Goal: Information Seeking & Learning: Learn about a topic

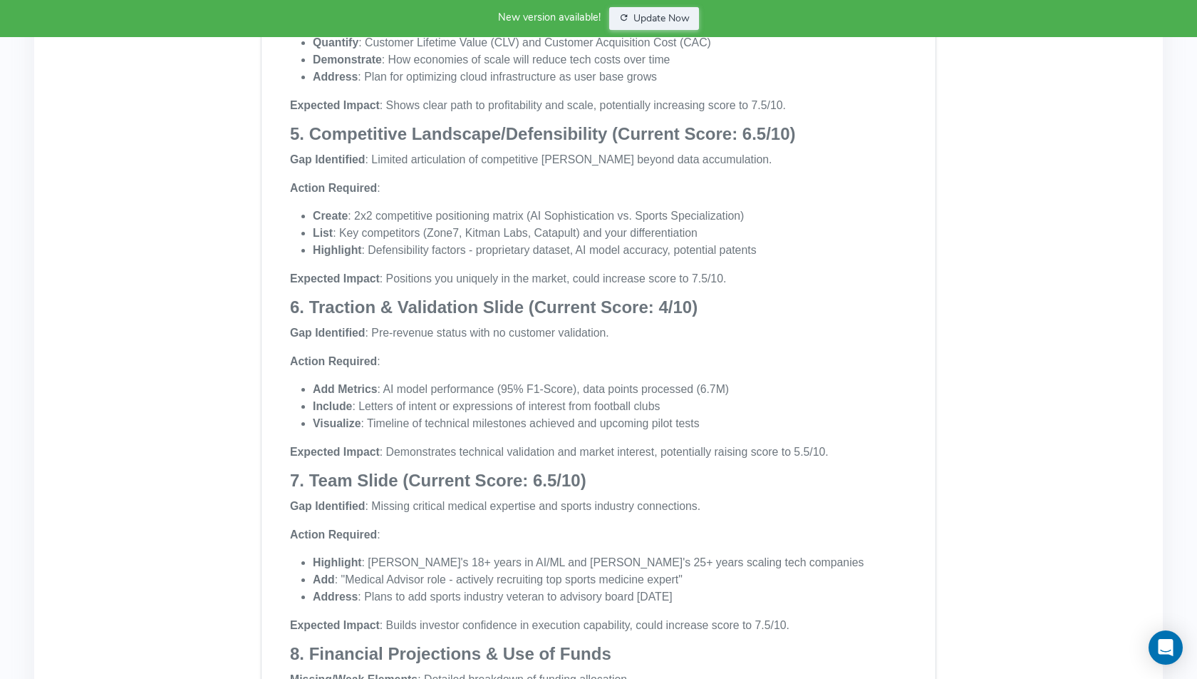
scroll to position [1430, 0]
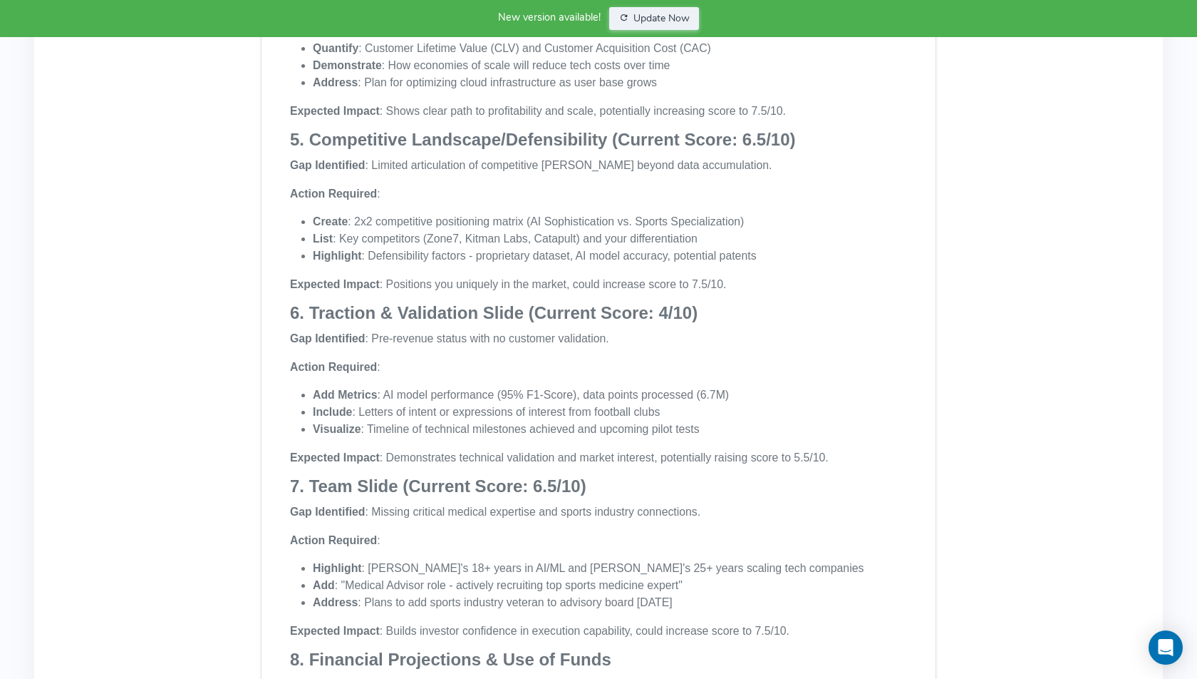
click at [473, 388] on li "Add Metrics : AI model performance (95% F1-Score), data points processed (6.7M)" at bounding box center [610, 394] width 594 height 17
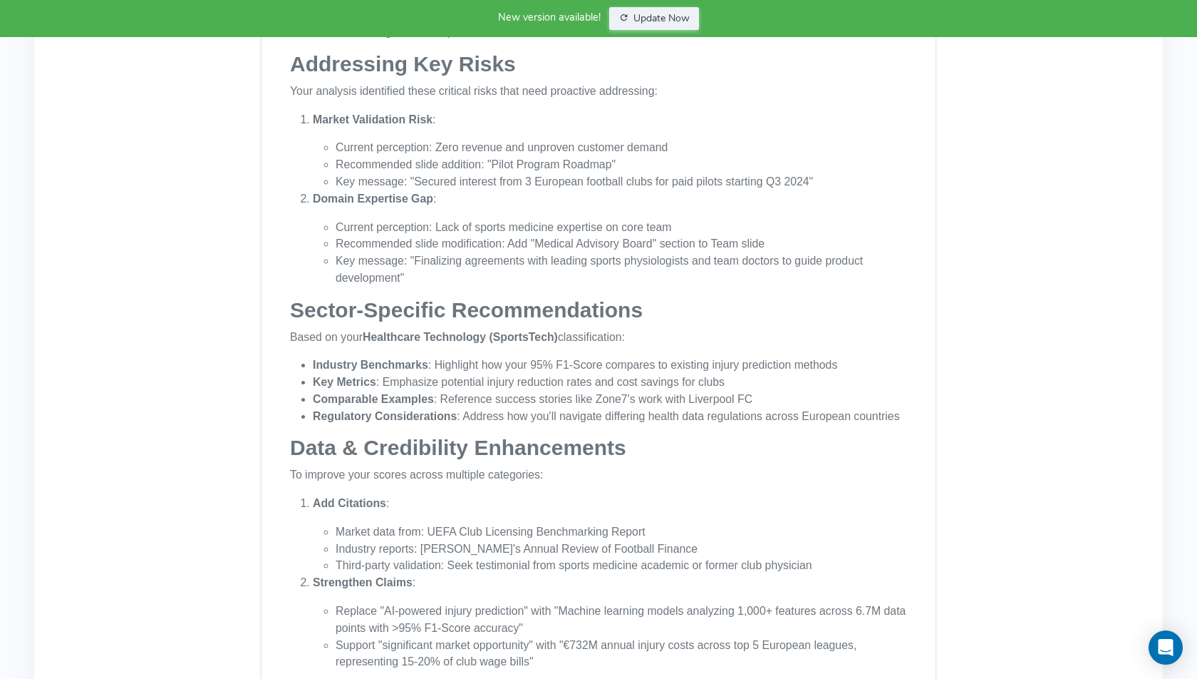
scroll to position [2536, 0]
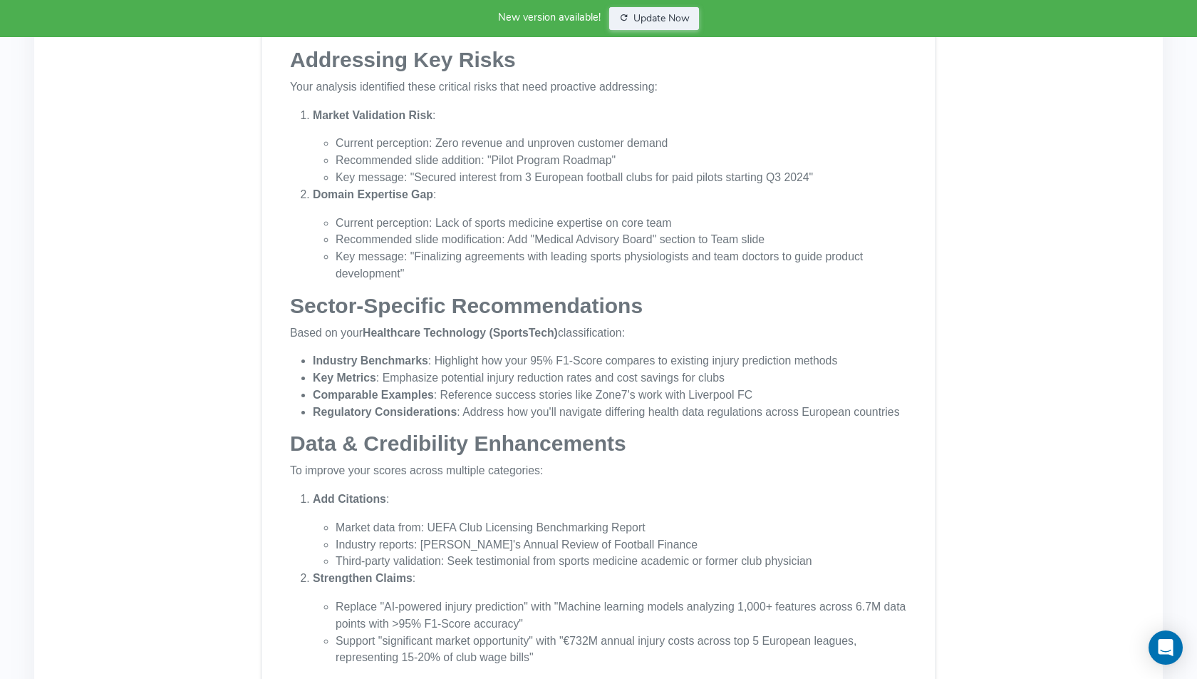
click at [661, 359] on li "Industry Benchmarks : Highlight how your 95% F1-Score compares to existing inju…" at bounding box center [610, 360] width 594 height 17
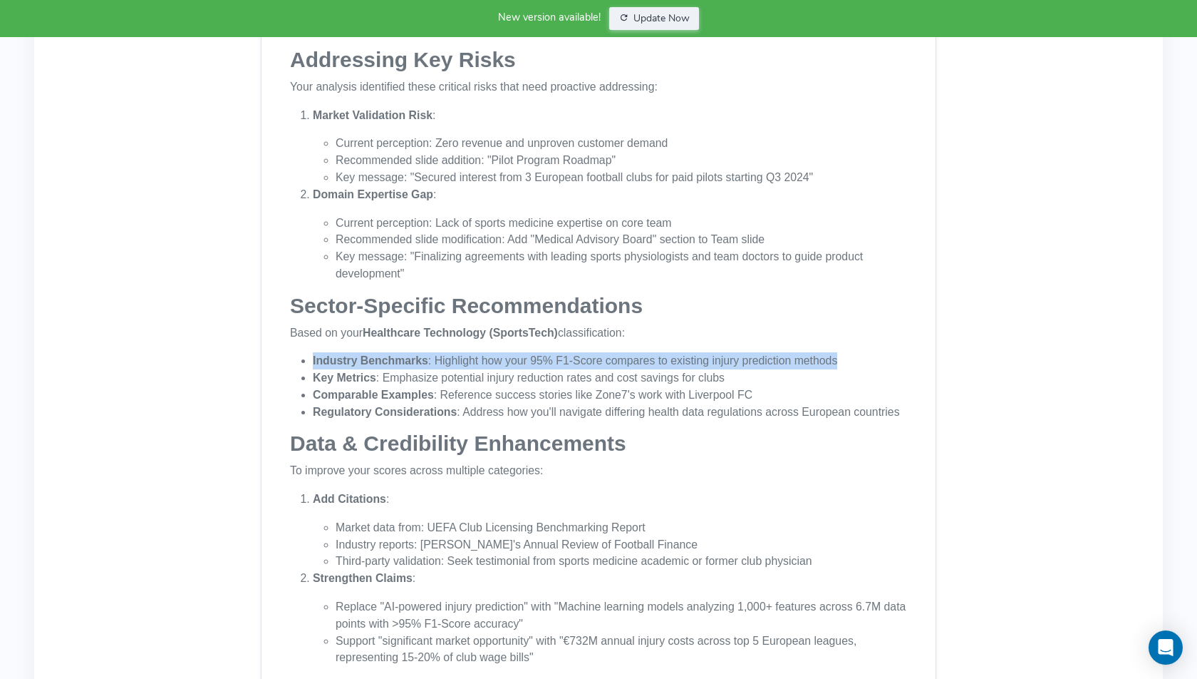
click at [661, 359] on li "Industry Benchmarks : Highlight how your 95% F1-Score compares to existing inju…" at bounding box center [610, 360] width 594 height 17
click at [653, 376] on li "Key Metrics : Emphasize potential injury reduction rates and cost savings for c…" at bounding box center [610, 377] width 594 height 17
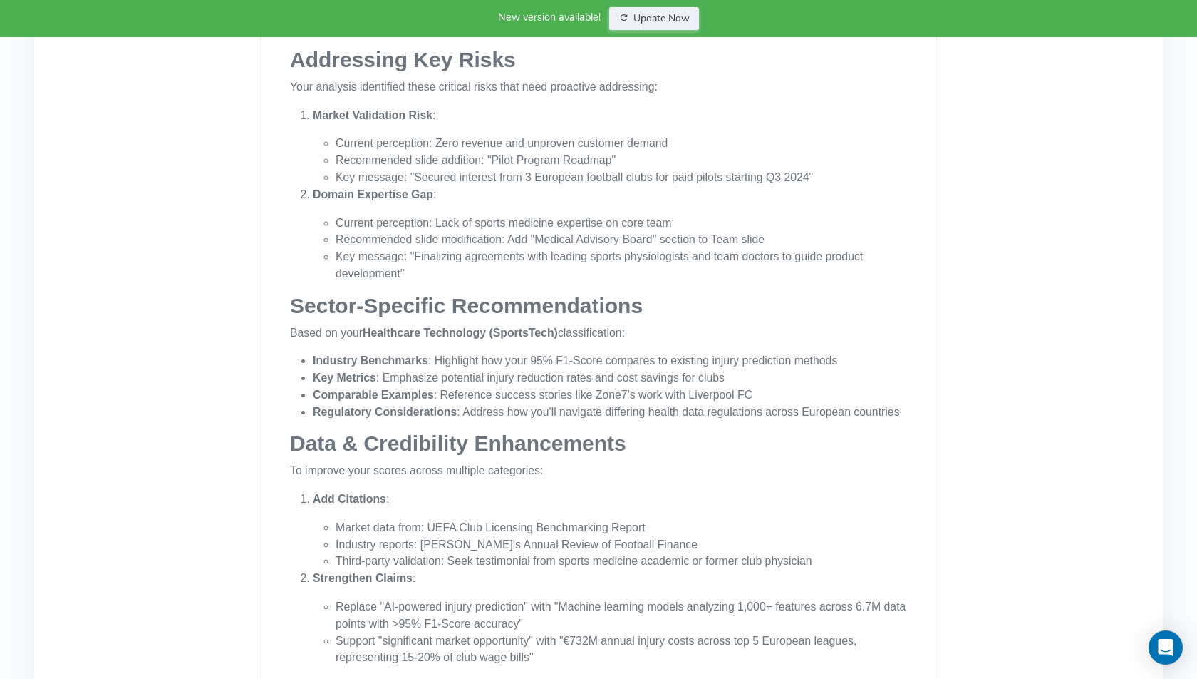
click at [653, 376] on li "Key Metrics : Emphasize potential injury reduction rates and cost savings for c…" at bounding box center [610, 377] width 594 height 17
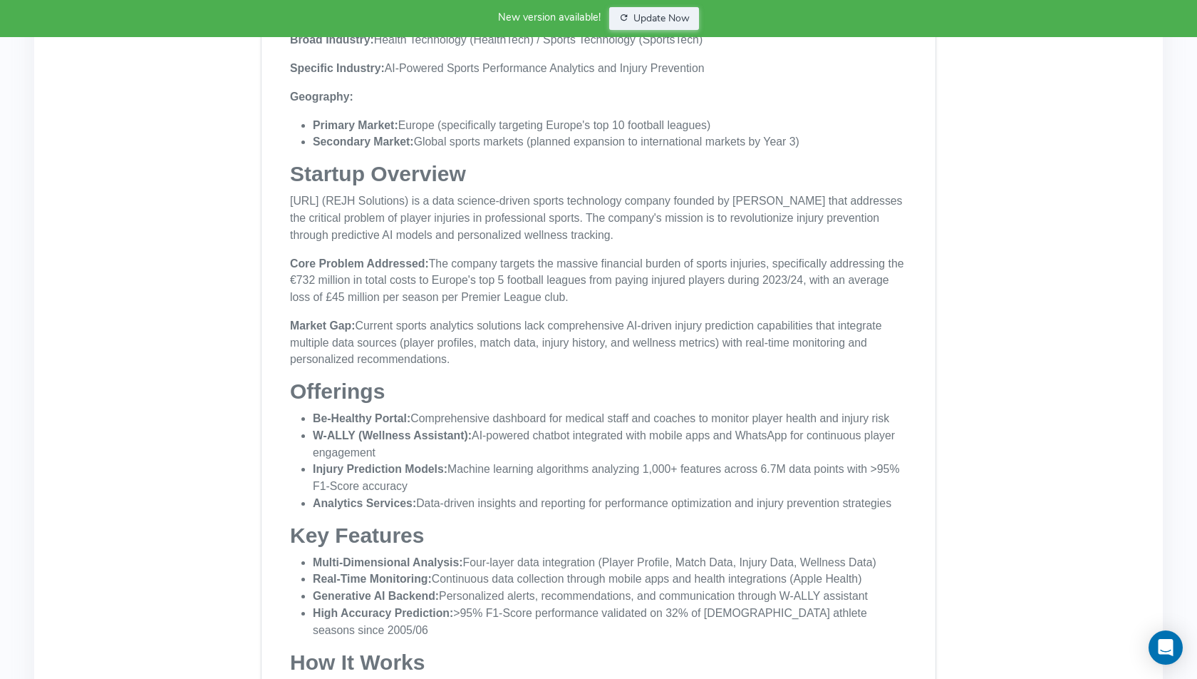
scroll to position [6702, 0]
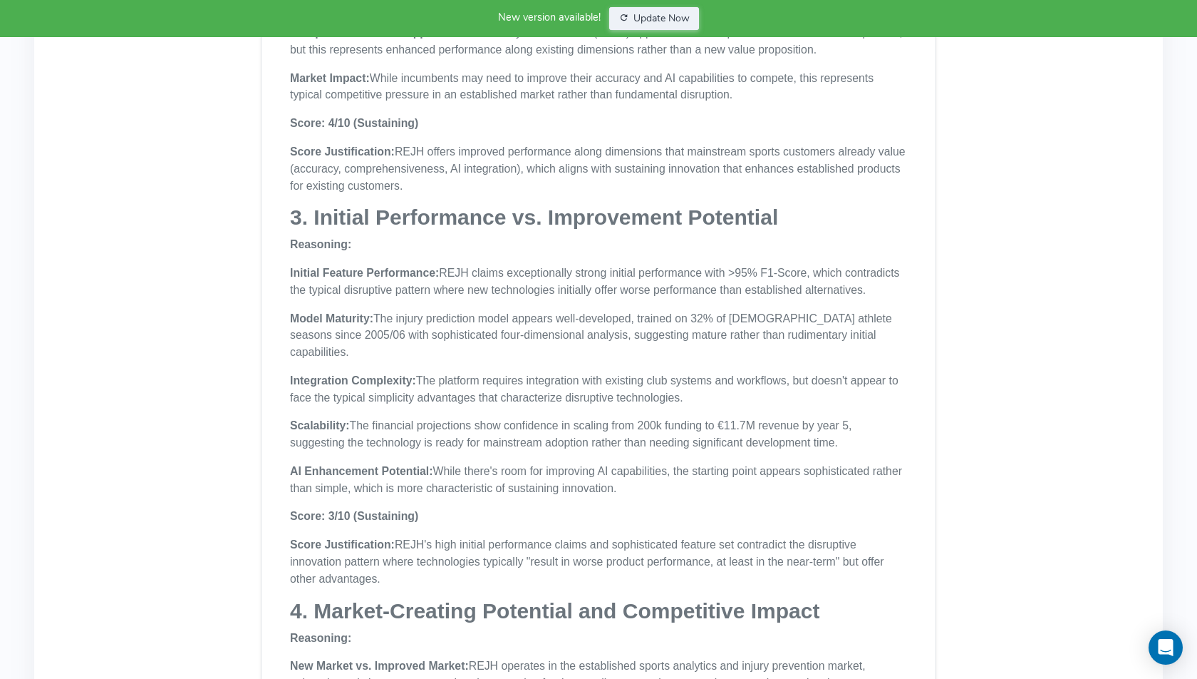
scroll to position [15565, 0]
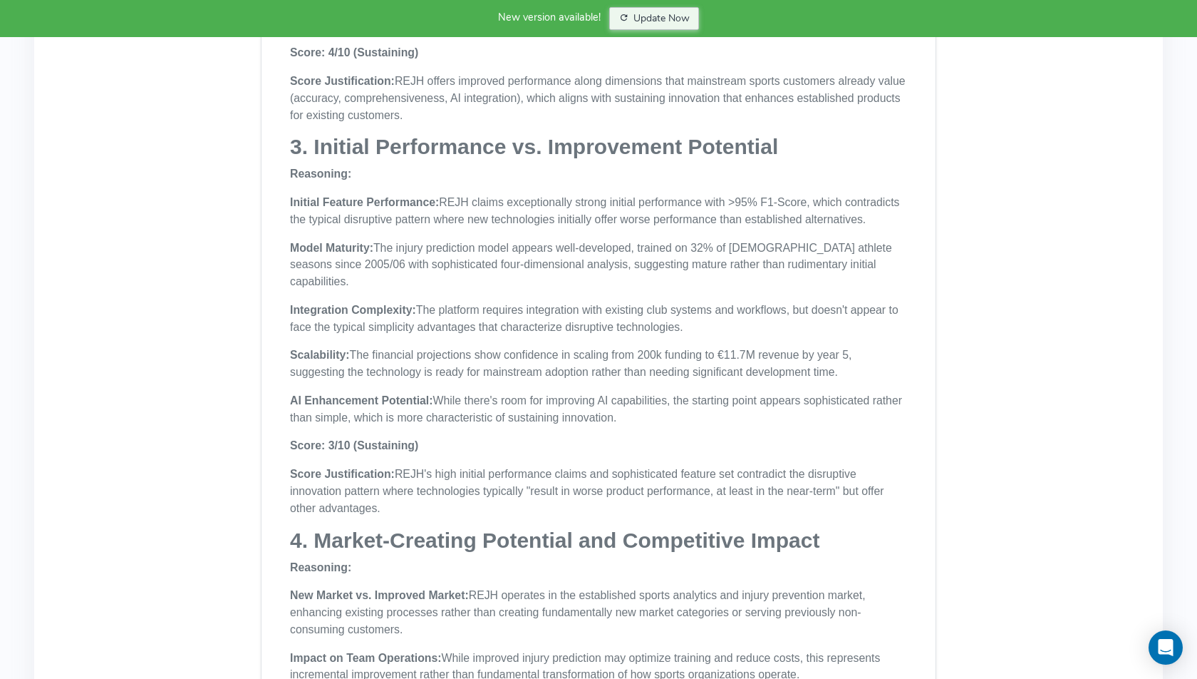
click at [651, 20] on button "Update Now" at bounding box center [654, 18] width 91 height 23
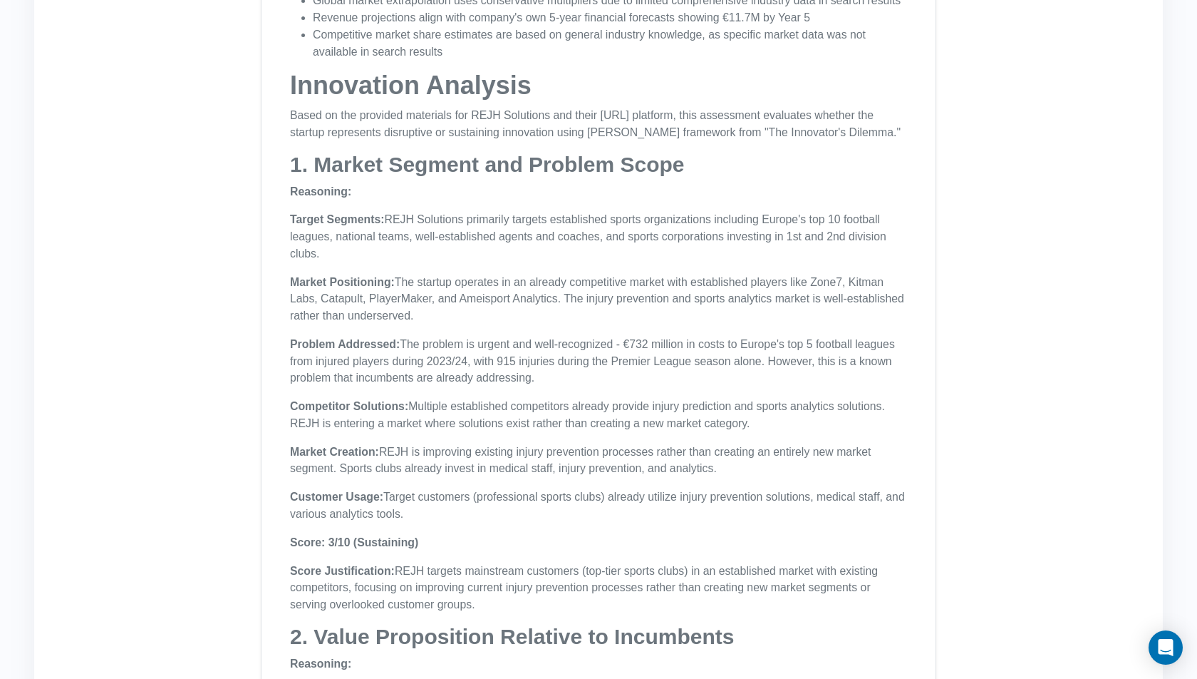
scroll to position [14698, 0]
click at [501, 564] on p "Score Justification: REJH targets mainstream customers (top-tier sports clubs) …" at bounding box center [598, 589] width 617 height 51
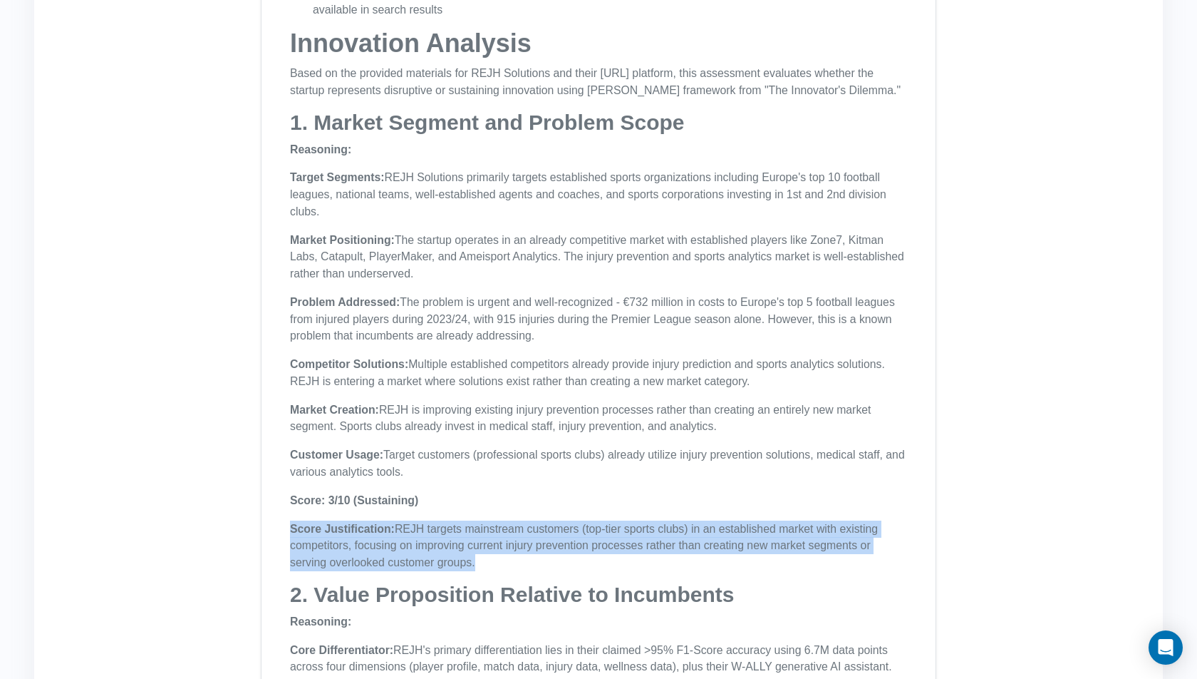
scroll to position [14743, 0]
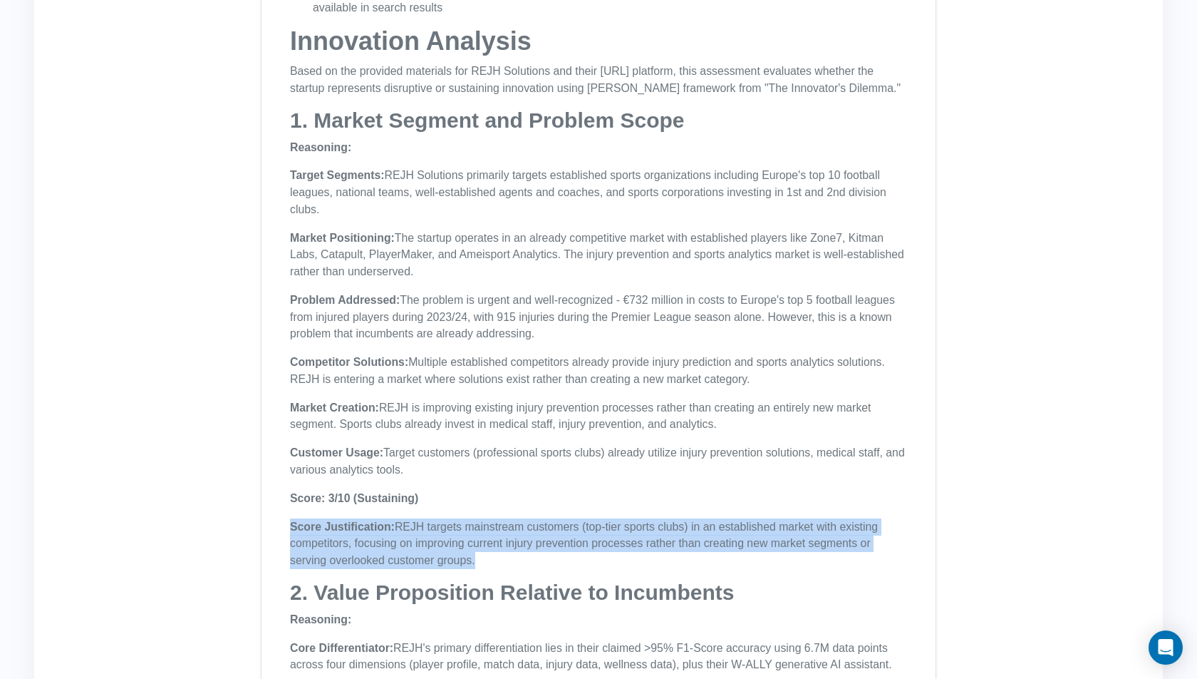
click at [398, 492] on strong "Score: 3/10 (Sustaining)" at bounding box center [354, 498] width 128 height 12
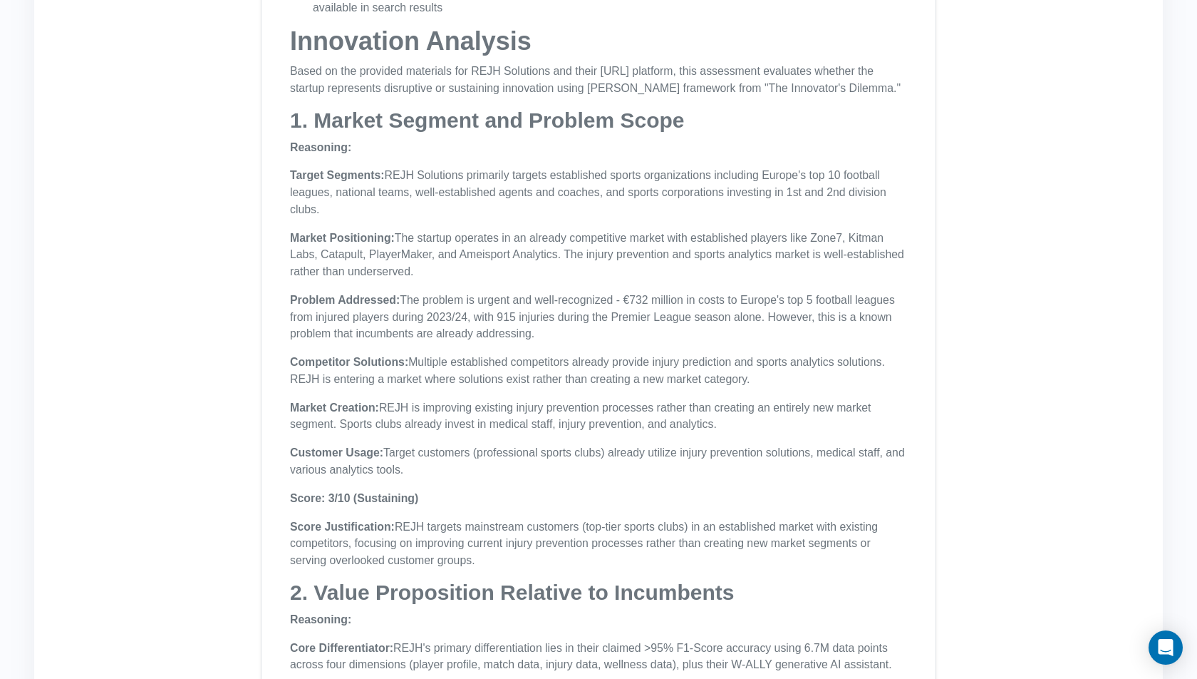
click at [398, 492] on strong "Score: 3/10 (Sustaining)" at bounding box center [354, 498] width 128 height 12
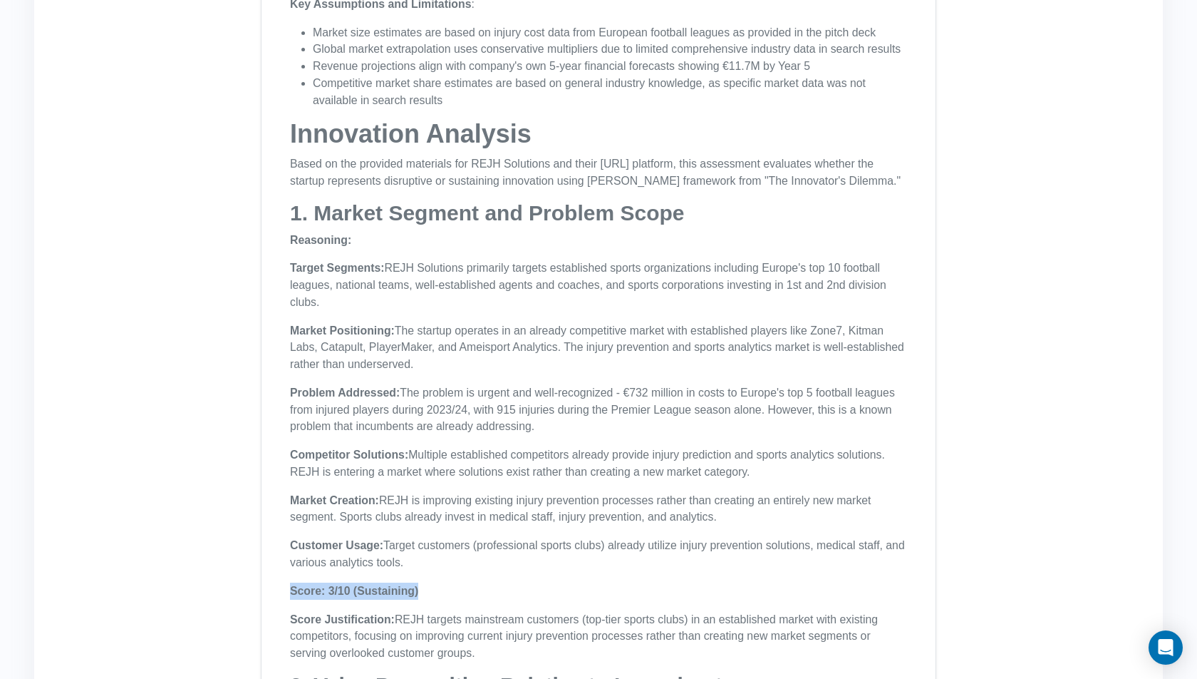
scroll to position [14622, 0]
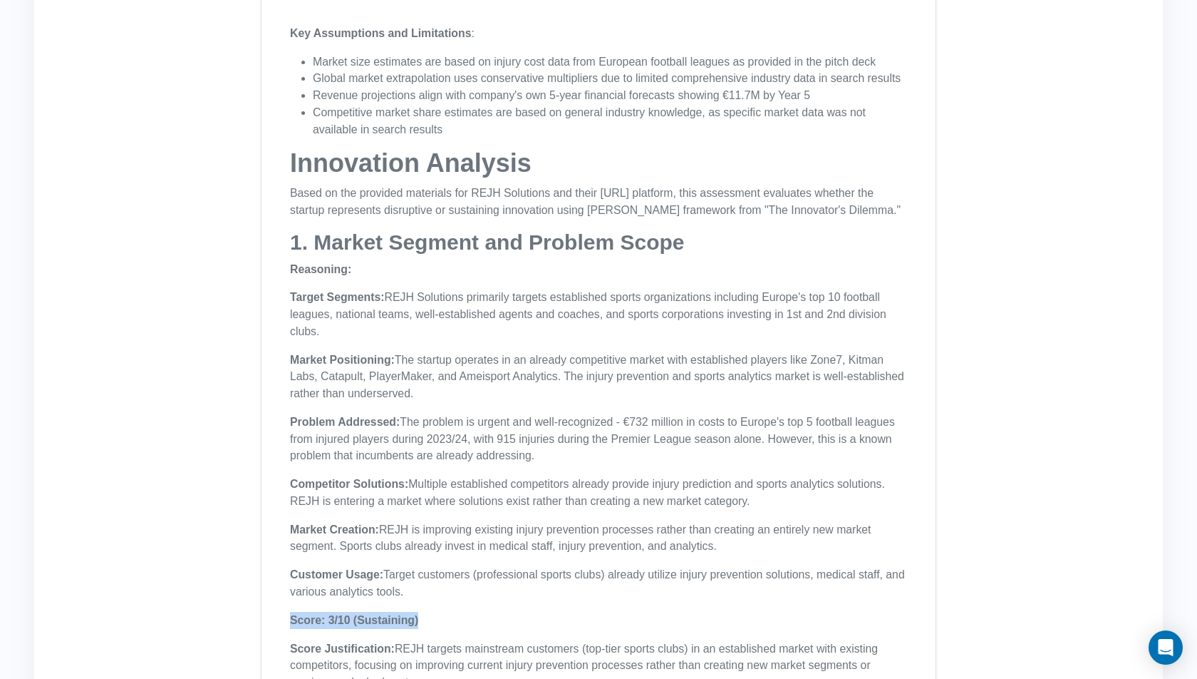
click at [507, 475] on p "Competitor Solutions: Multiple established competitors already provide injury p…" at bounding box center [598, 492] width 617 height 34
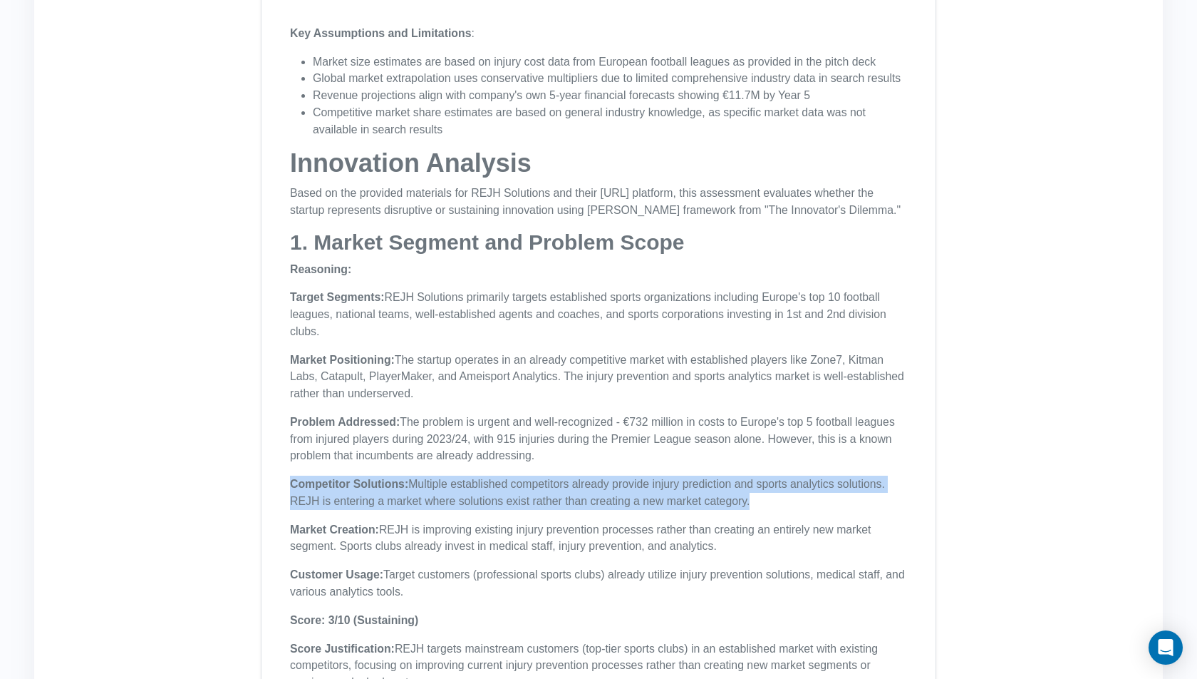
click at [507, 475] on p "Competitor Solutions: Multiple established competitors already provide injury p…" at bounding box center [598, 492] width 617 height 34
click at [771, 475] on p "Competitor Solutions: Multiple established competitors already provide injury p…" at bounding box center [598, 492] width 617 height 34
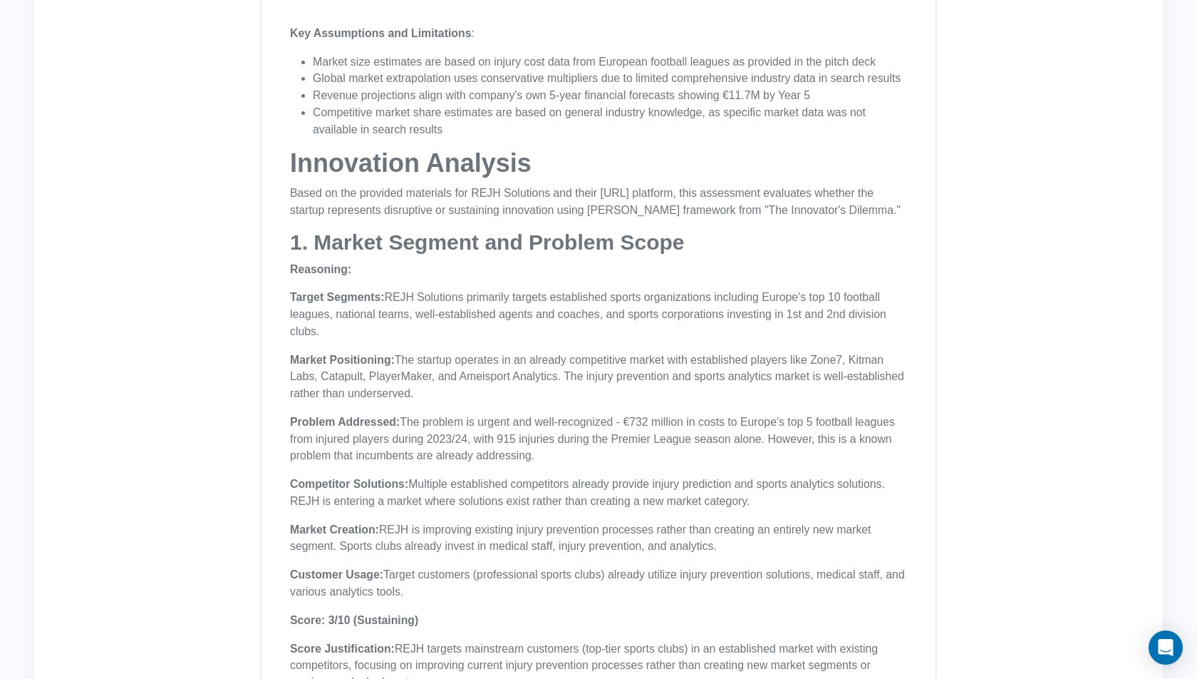
click at [757, 475] on p "Competitor Solutions: Multiple established competitors already provide injury p…" at bounding box center [598, 492] width 617 height 34
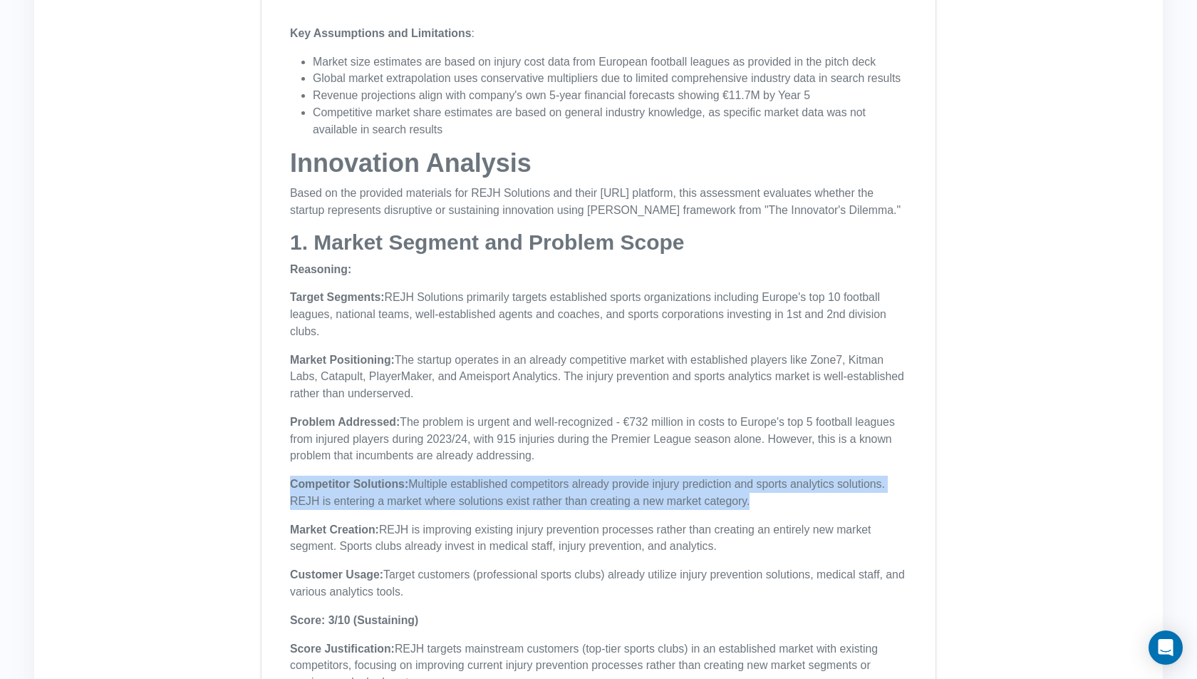
click at [761, 475] on p "Competitor Solutions: Multiple established competitors already provide injury p…" at bounding box center [598, 492] width 617 height 34
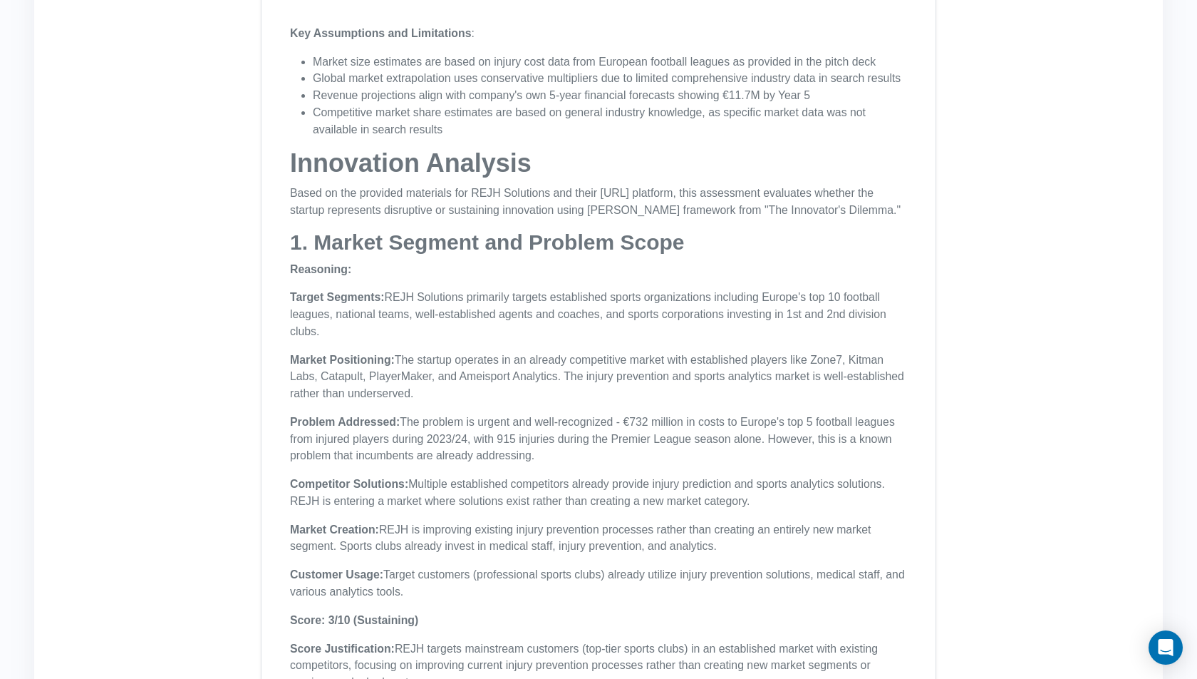
click at [318, 149] on h1 "Innovation Analysis" at bounding box center [598, 163] width 617 height 29
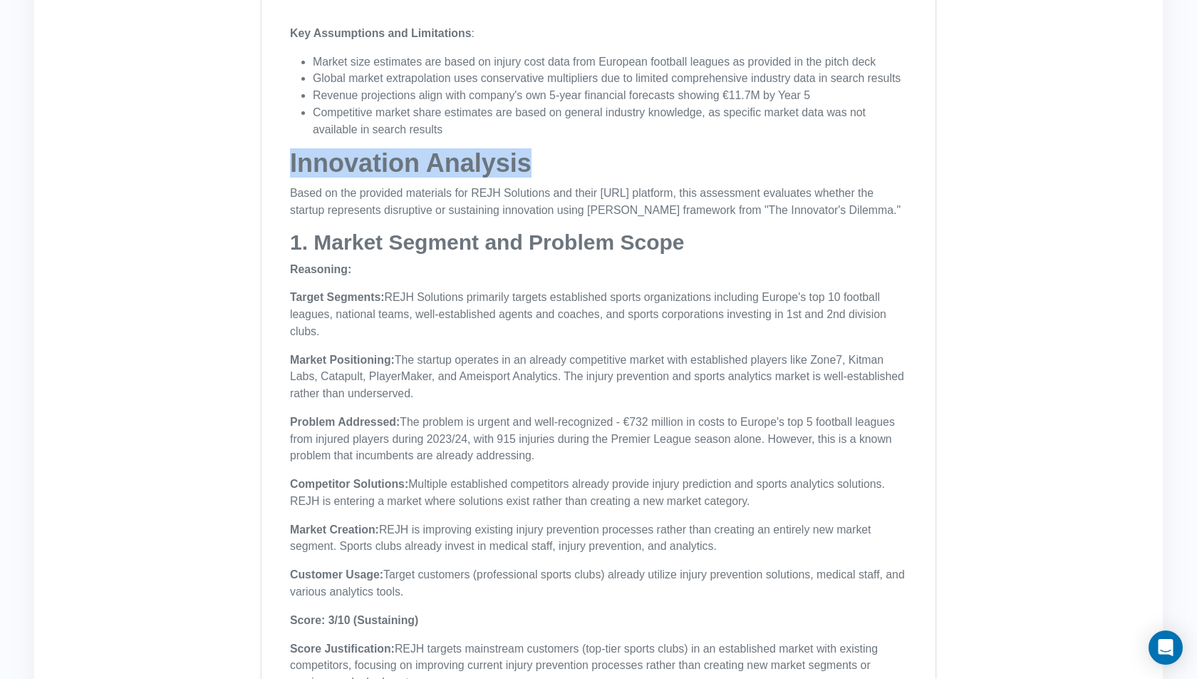
drag, startPoint x: 318, startPoint y: 85, endPoint x: 487, endPoint y: 81, distance: 169.0
click at [486, 149] on h1 "Innovation Analysis" at bounding box center [598, 163] width 617 height 29
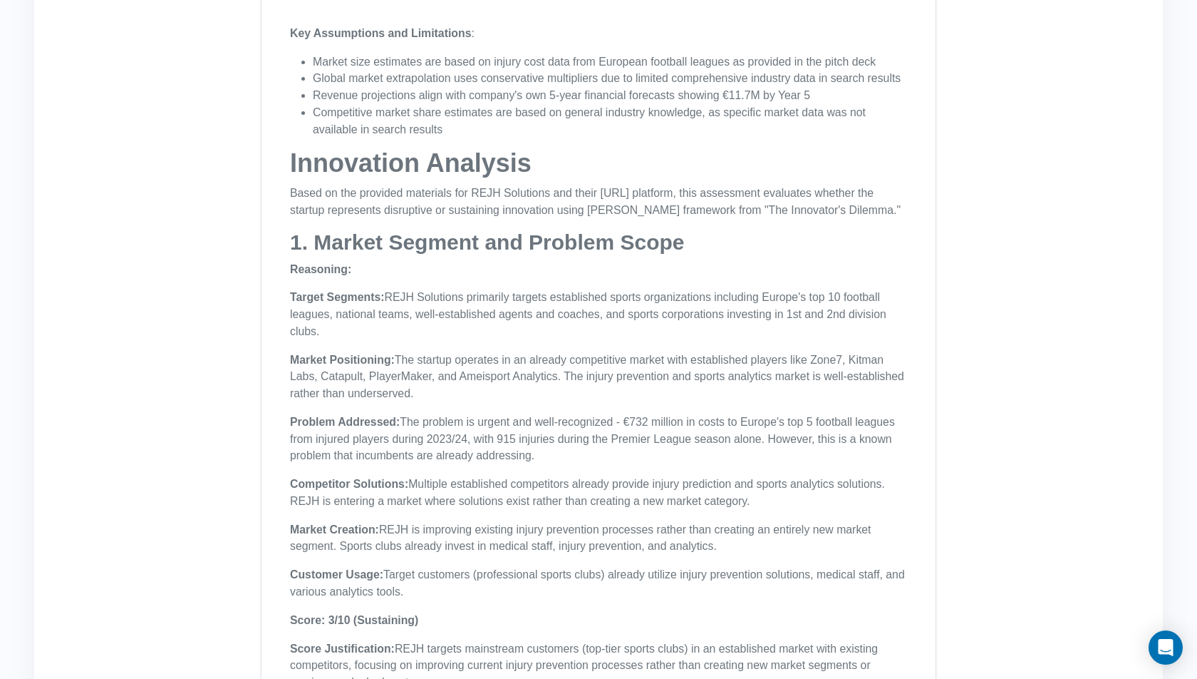
click at [685, 230] on strong "1. Market Segment and Problem Scope" at bounding box center [487, 242] width 395 height 24
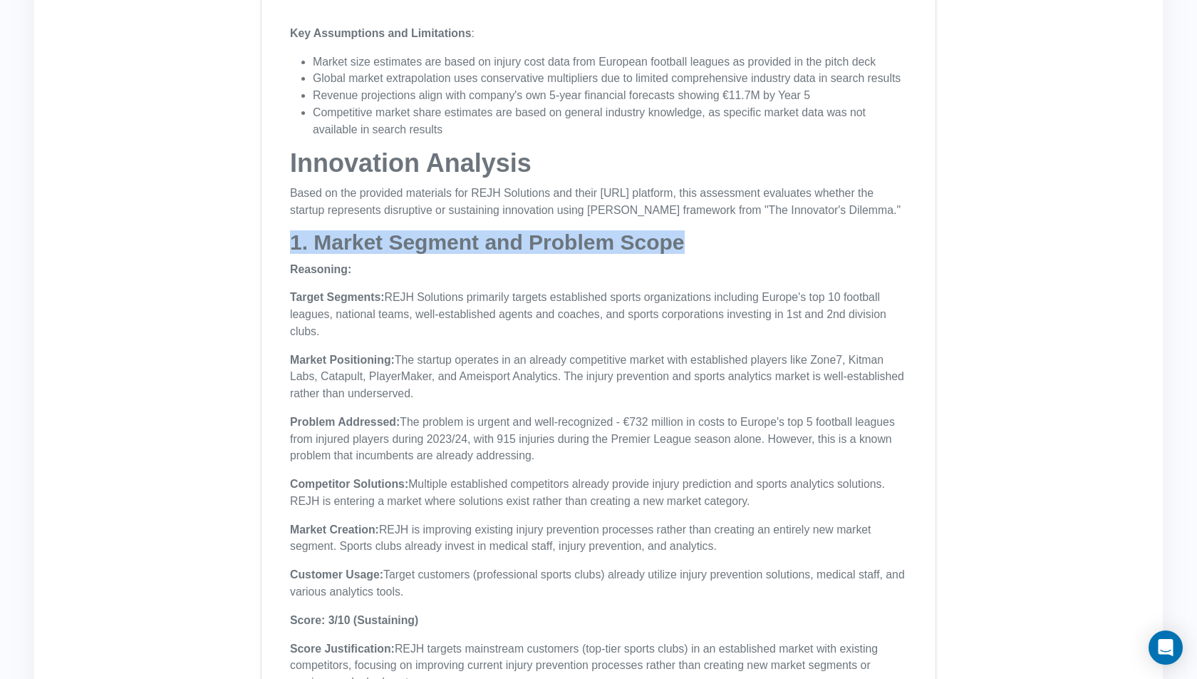
drag, startPoint x: 685, startPoint y: 182, endPoint x: 160, endPoint y: 185, distance: 525.3
click at [150, 184] on div "Pitch Deck Analysis for Be-Healthy - Injury Prevention - Pitch Deck [short].pdf…" at bounding box center [598, 85] width 1095 height 28961
copy strong "1. Market Segment and Problem Scope"
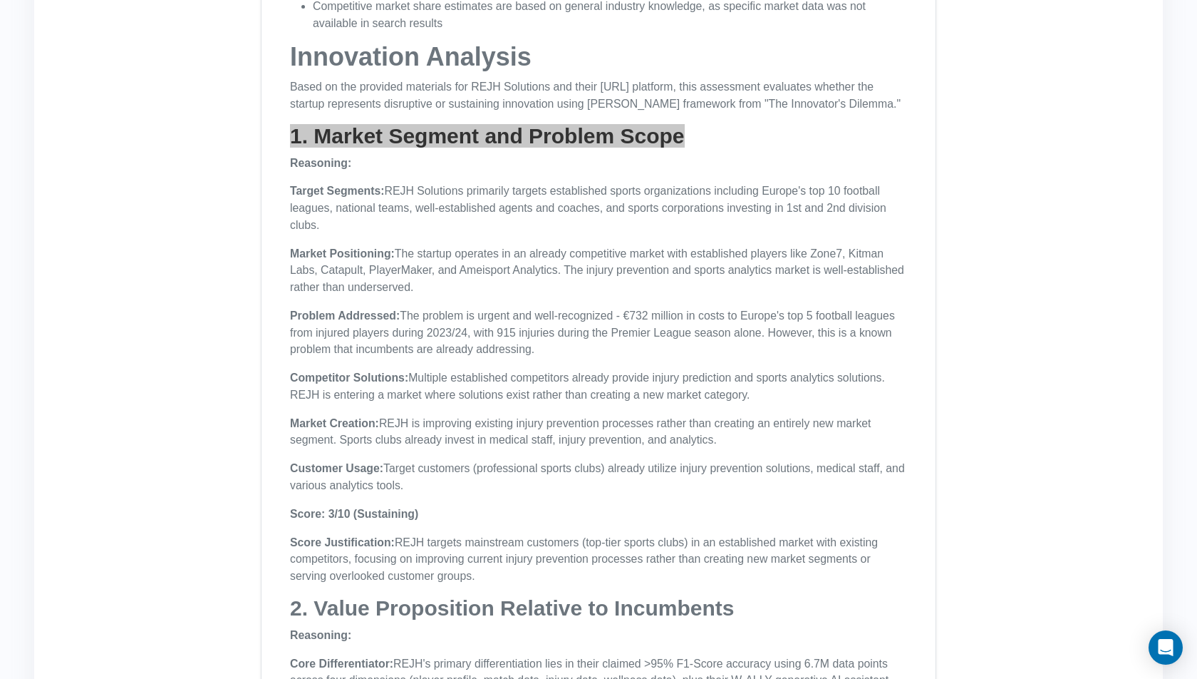
scroll to position [14746, 0]
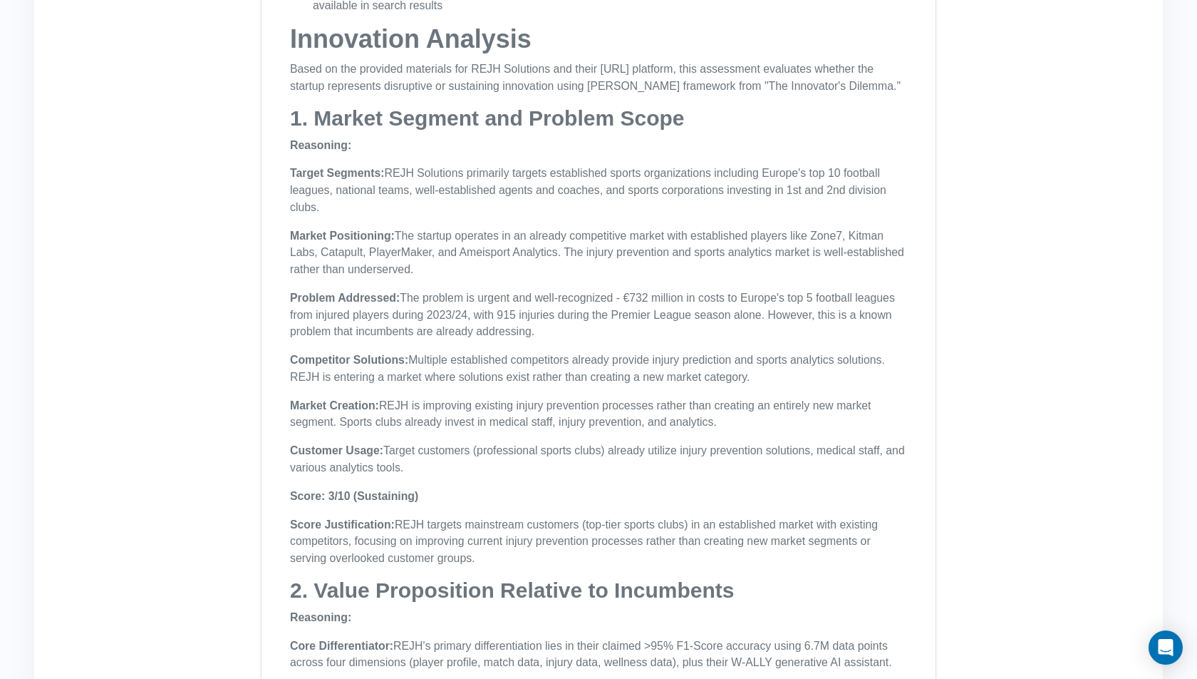
click at [468, 488] on p "Score: 3/10 (Sustaining)" at bounding box center [598, 496] width 617 height 17
drag, startPoint x: 341, startPoint y: 435, endPoint x: 455, endPoint y: 433, distance: 114.1
click at [455, 488] on p "Score: 3/10 (Sustaining)" at bounding box center [598, 496] width 617 height 17
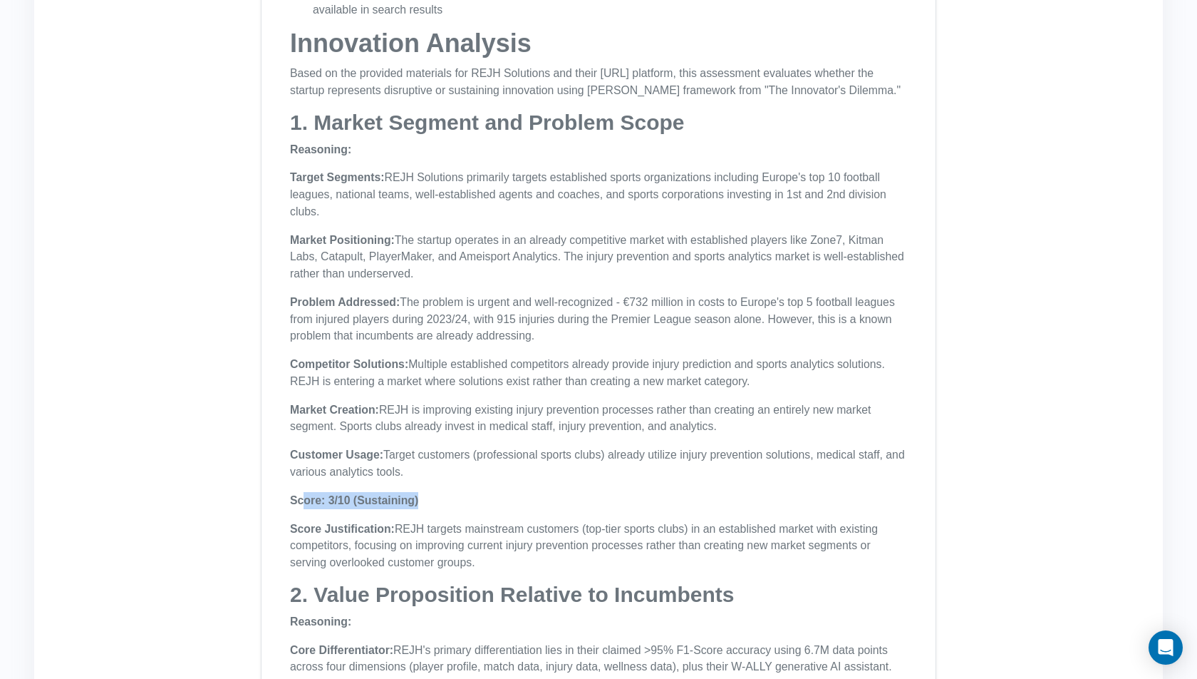
scroll to position [14743, 0]
click at [336, 493] on strong "Score: 3/10 (Sustaining)" at bounding box center [354, 499] width 128 height 12
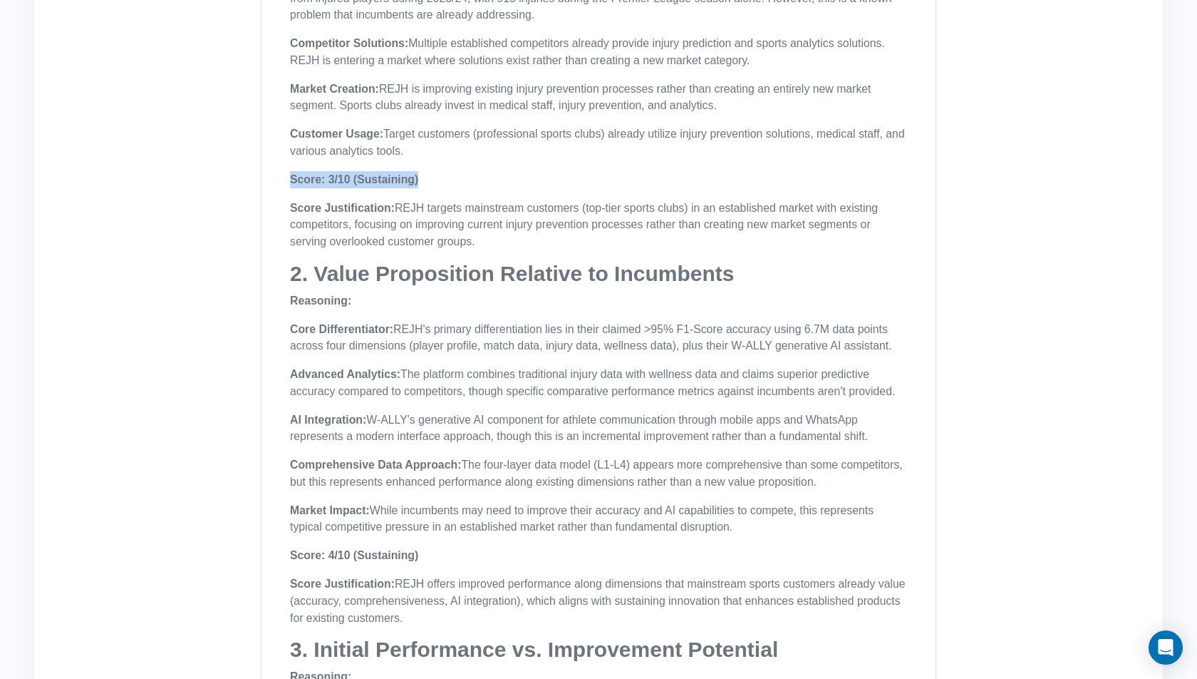
scroll to position [15025, 0]
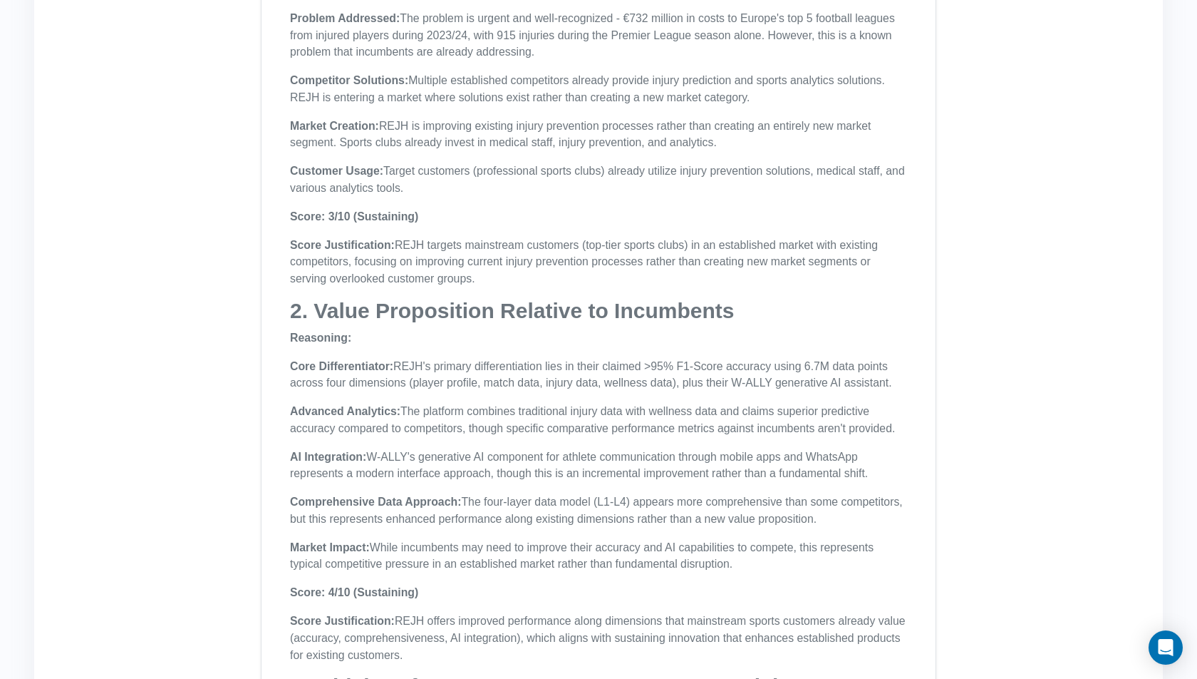
click at [359, 586] on strong "Score: 4/10 (Sustaining)" at bounding box center [354, 592] width 128 height 12
drag, startPoint x: 359, startPoint y: 522, endPoint x: 391, endPoint y: 530, distance: 33.0
click at [359, 586] on strong "Score: 4/10 (Sustaining)" at bounding box center [354, 592] width 128 height 12
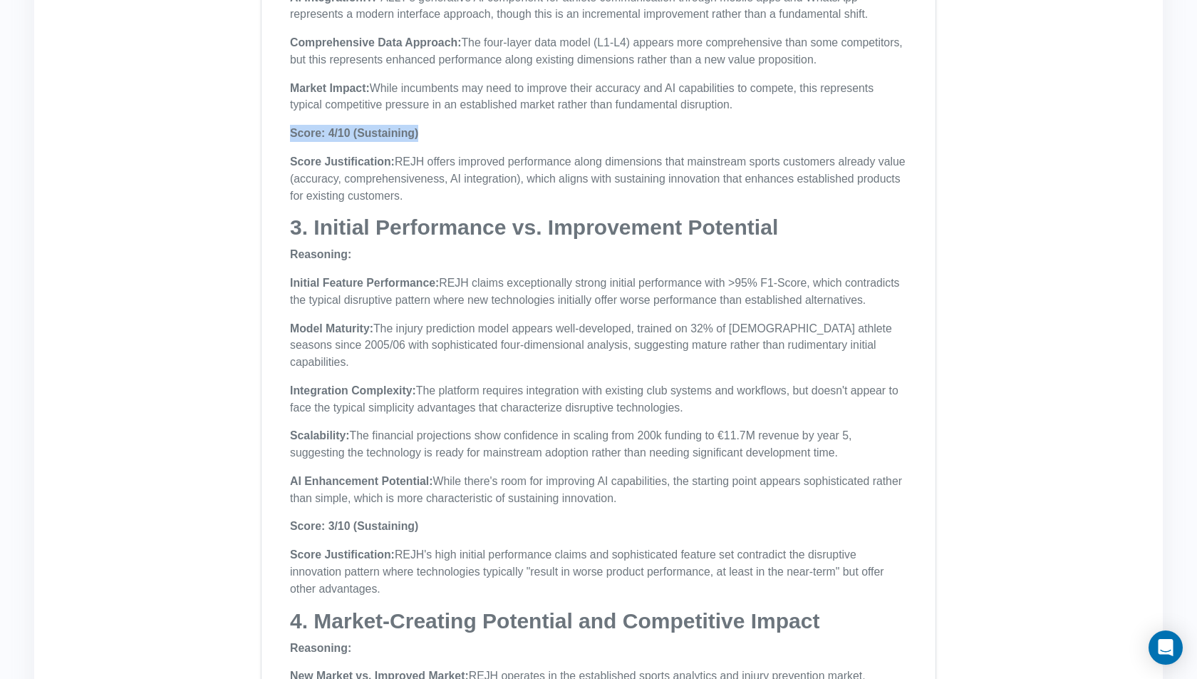
scroll to position [15496, 0]
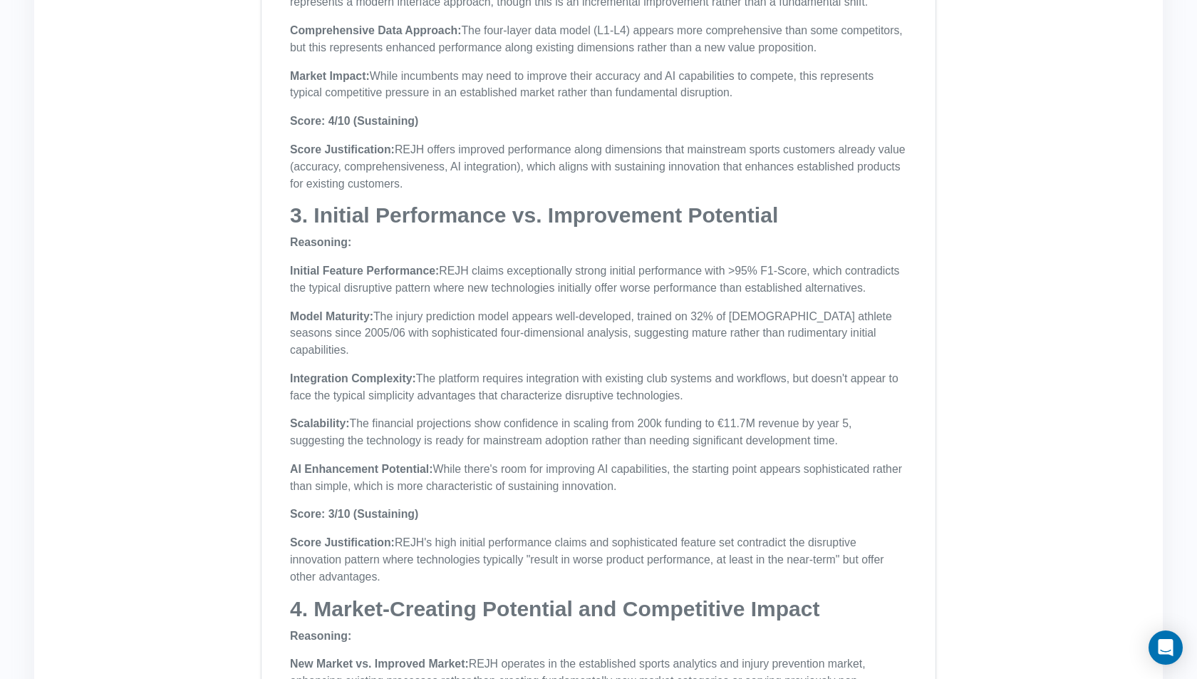
click at [397, 507] on strong "Score: 3/10 (Sustaining)" at bounding box center [354, 513] width 128 height 12
drag, startPoint x: 397, startPoint y: 454, endPoint x: 412, endPoint y: 460, distance: 16.0
click at [397, 507] on strong "Score: 3/10 (Sustaining)" at bounding box center [354, 513] width 128 height 12
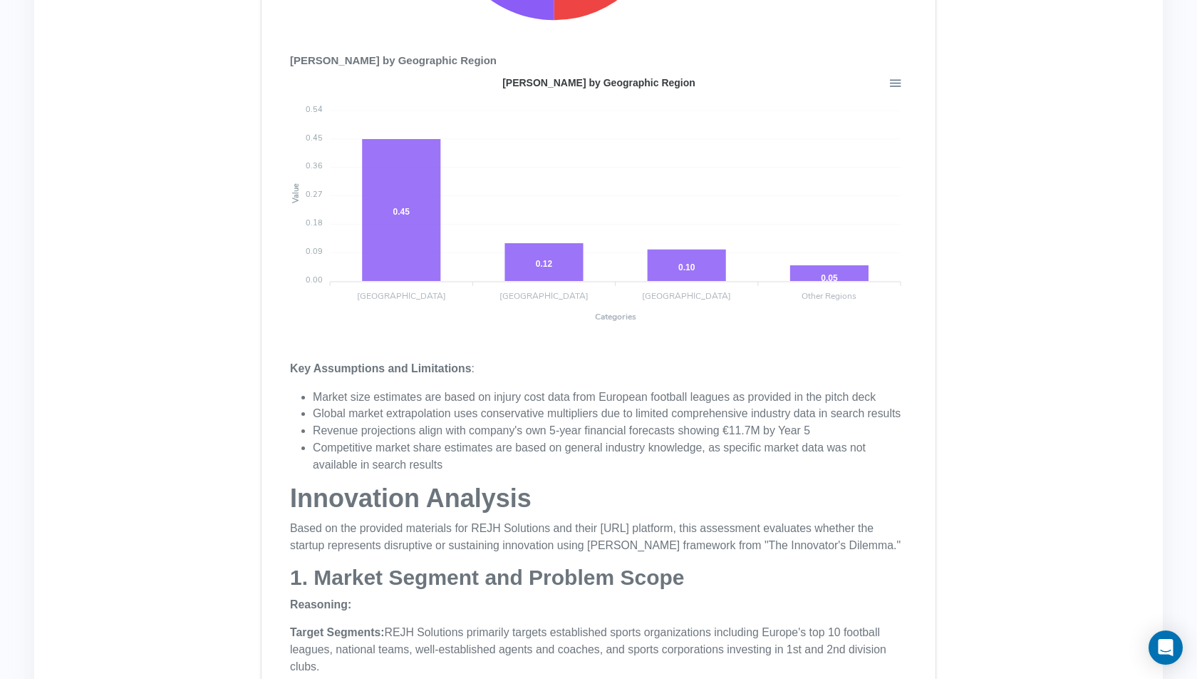
scroll to position [14309, 0]
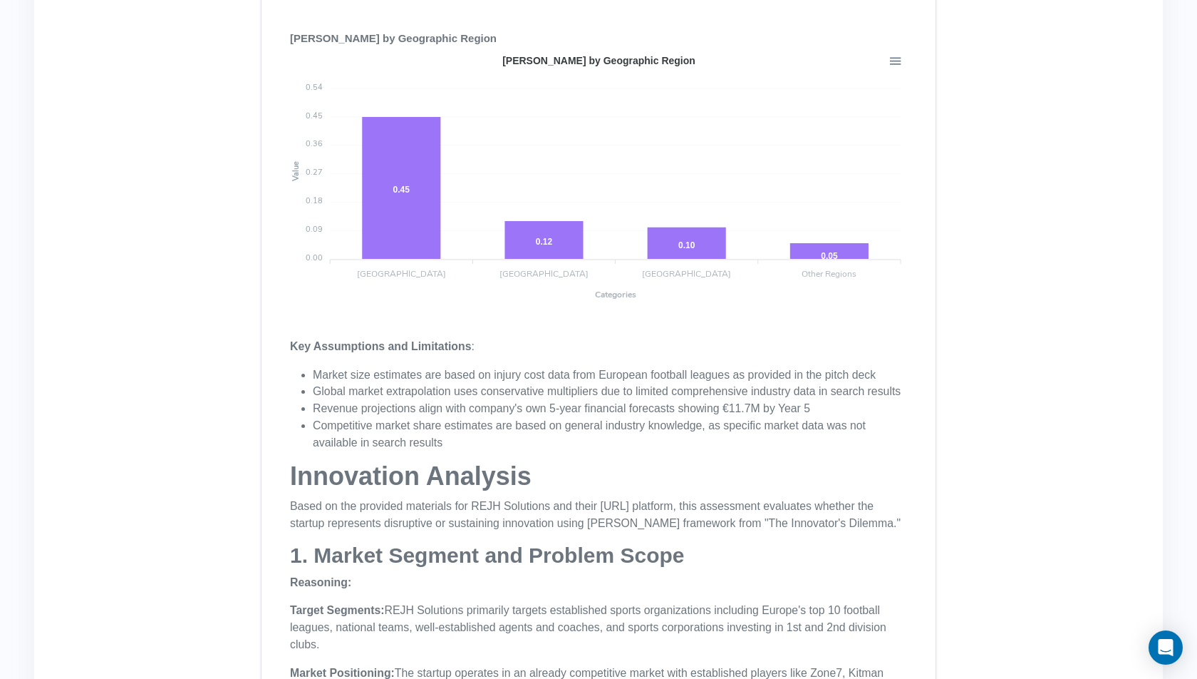
click at [335, 462] on h1 "Innovation Analysis" at bounding box center [598, 476] width 617 height 29
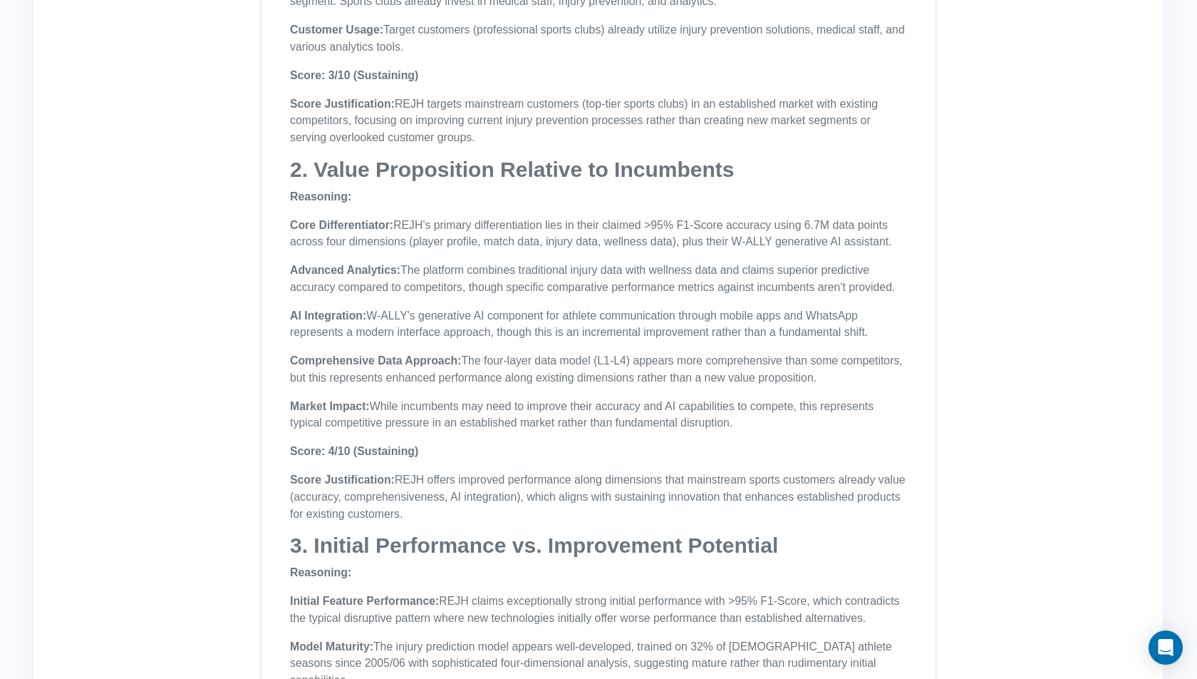
scroll to position [15168, 0]
click at [396, 443] on strong "Score: 4/10 (Sustaining)" at bounding box center [354, 449] width 128 height 12
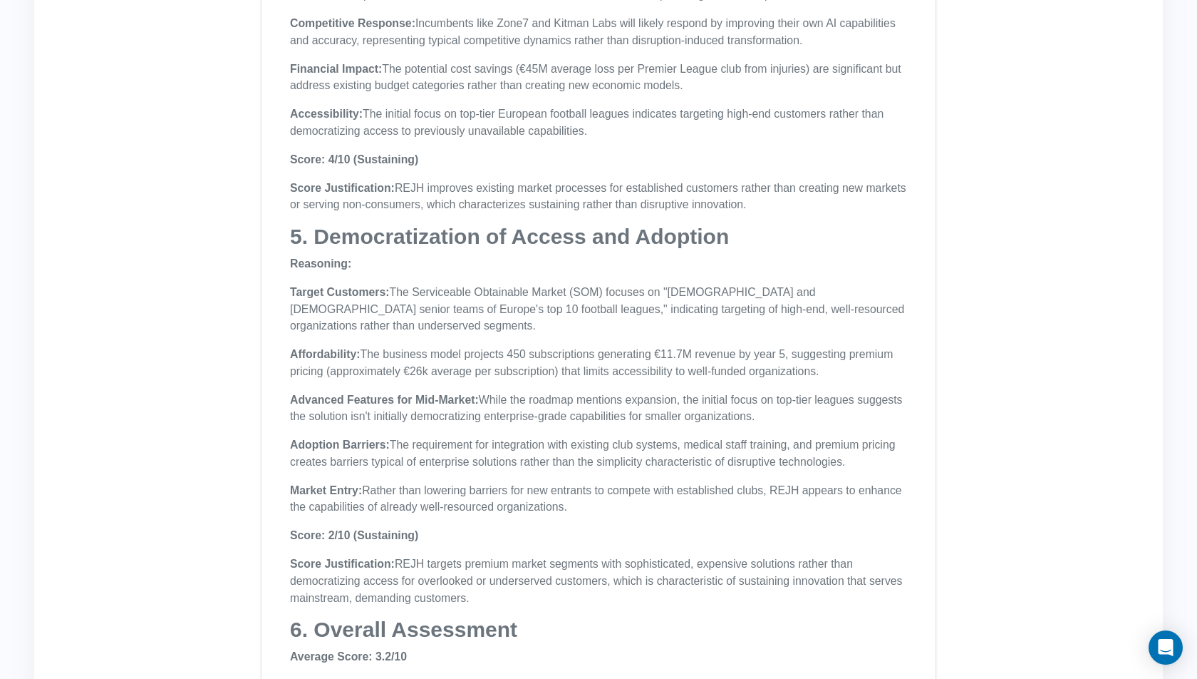
scroll to position [16346, 0]
